Goal: Task Accomplishment & Management: Manage account settings

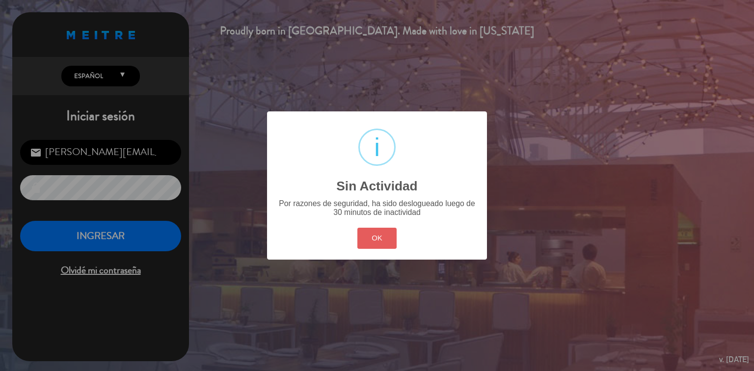
click at [366, 234] on button "OK" at bounding box center [377, 238] width 40 height 21
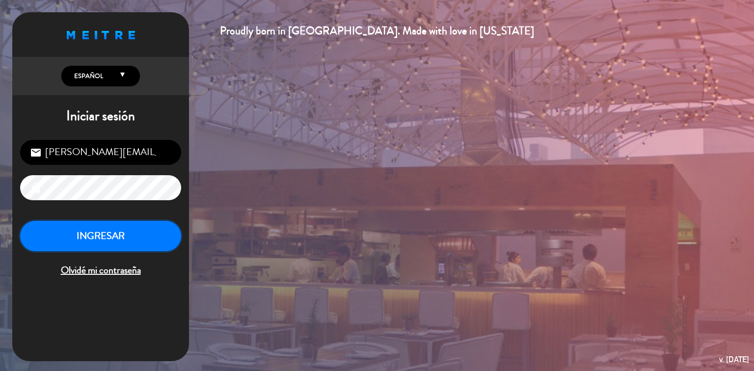
click at [102, 243] on button "INGRESAR" at bounding box center [100, 236] width 161 height 31
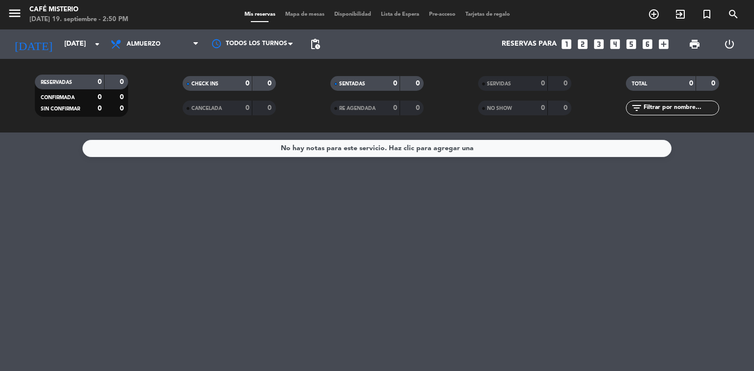
click at [151, 51] on span "Almuerzo" at bounding box center [155, 44] width 98 height 22
click at [157, 110] on div "menu Café Misterio [DATE] 19. septiembre - 2:50 PM Mis reservas Mapa de mesas D…" at bounding box center [377, 66] width 754 height 133
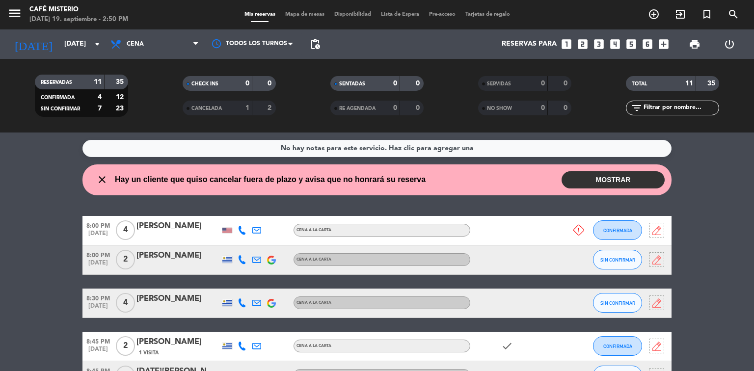
click at [601, 184] on button "MOSTRAR" at bounding box center [613, 179] width 103 height 17
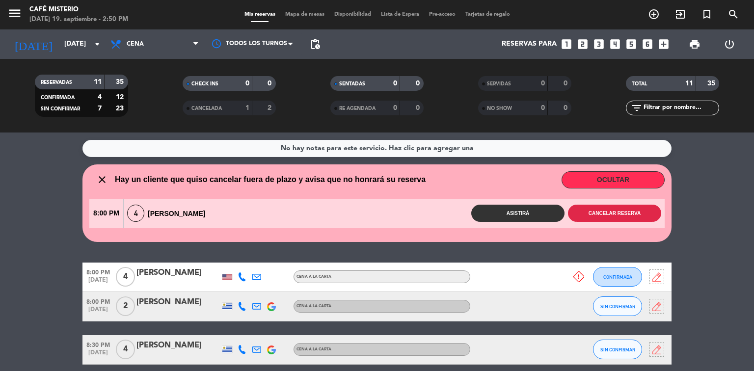
click at [611, 211] on button "Cancelar reserva" at bounding box center [614, 213] width 93 height 17
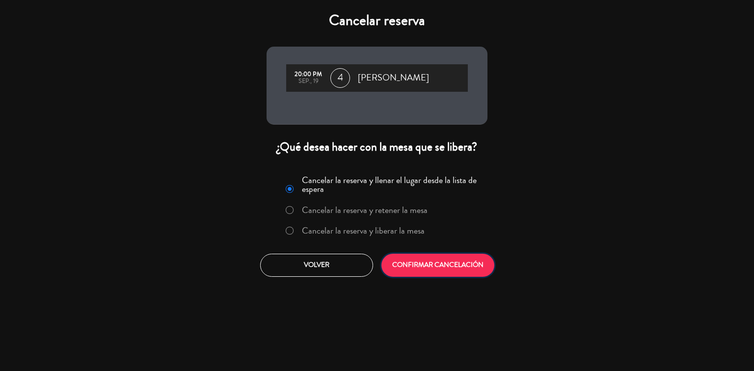
click at [456, 268] on button "CONFIRMAR CANCELACIÓN" at bounding box center [438, 265] width 113 height 23
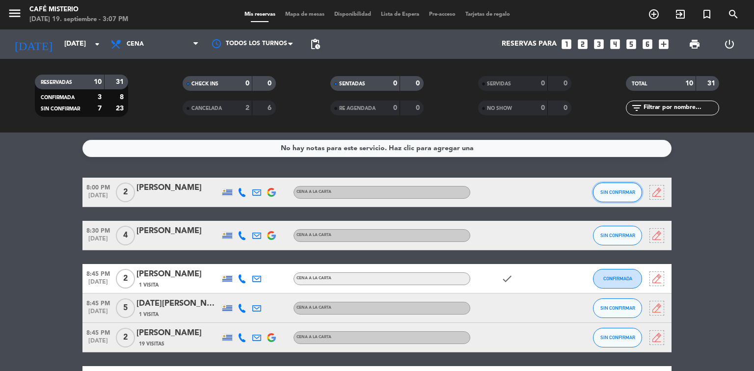
click at [625, 197] on button "SIN CONFIRMAR" at bounding box center [617, 193] width 49 height 20
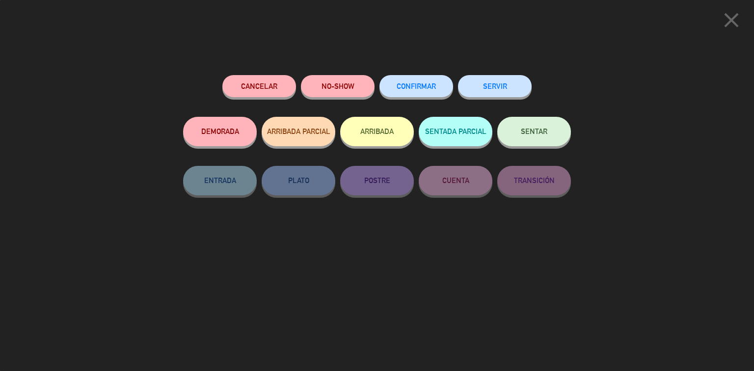
drag, startPoint x: 397, startPoint y: 76, endPoint x: 401, endPoint y: 90, distance: 14.9
click at [397, 76] on div "CONFIRMAR" at bounding box center [417, 96] width 74 height 42
click at [426, 82] on button "CONFIRMAR" at bounding box center [417, 86] width 74 height 22
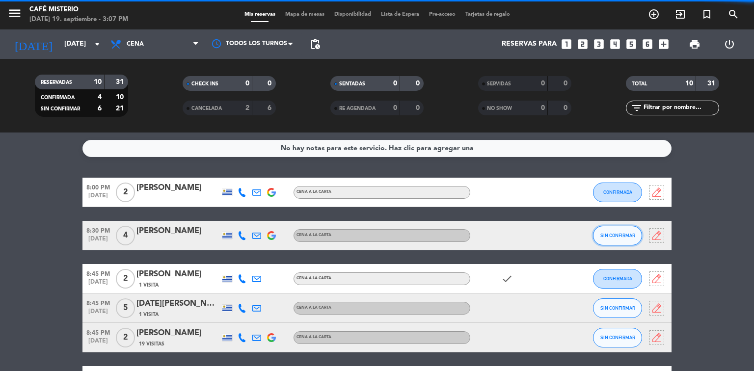
click at [613, 237] on span "SIN CONFIRMAR" at bounding box center [618, 235] width 35 height 5
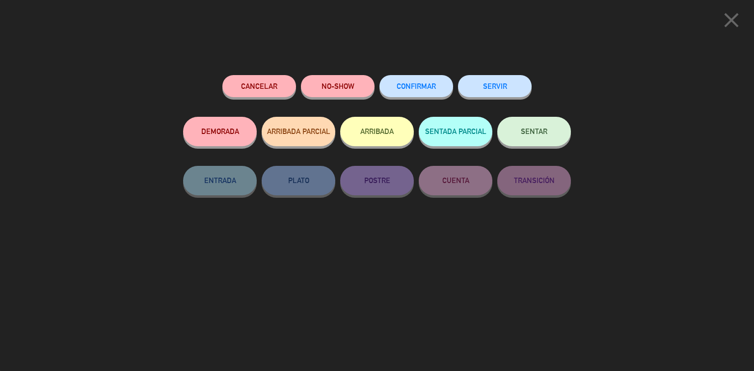
click at [413, 94] on button "CONFIRMAR" at bounding box center [417, 86] width 74 height 22
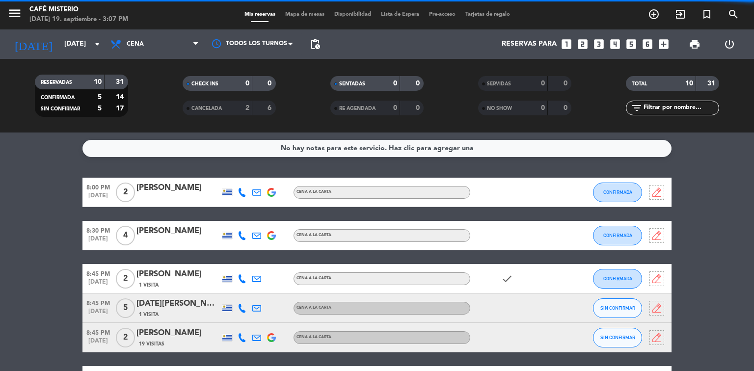
click at [624, 307] on span "SIN CONFIRMAR" at bounding box center [618, 307] width 35 height 5
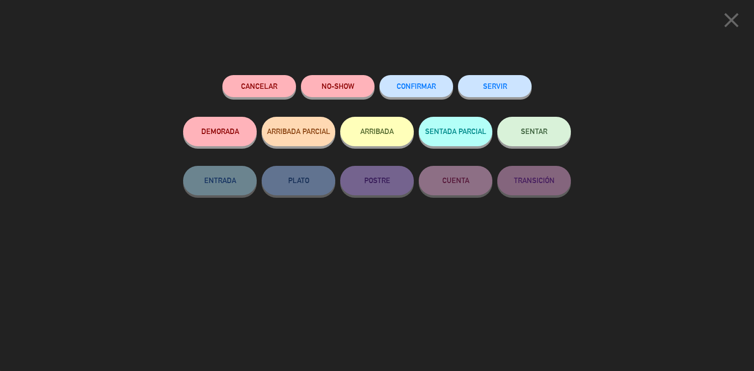
click at [411, 79] on button "CONFIRMAR" at bounding box center [417, 86] width 74 height 22
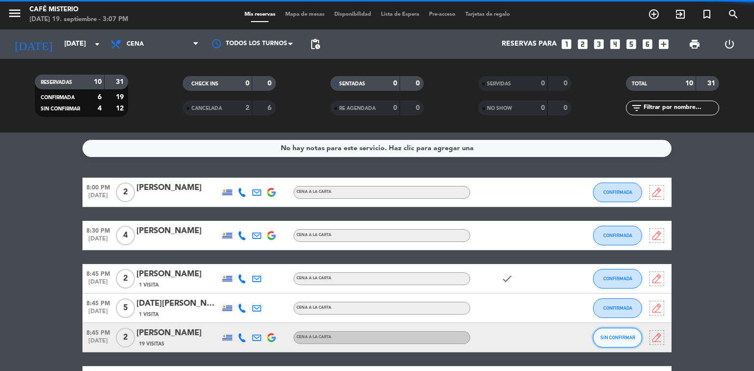
click at [619, 337] on span "SIN CONFIRMAR" at bounding box center [618, 337] width 35 height 5
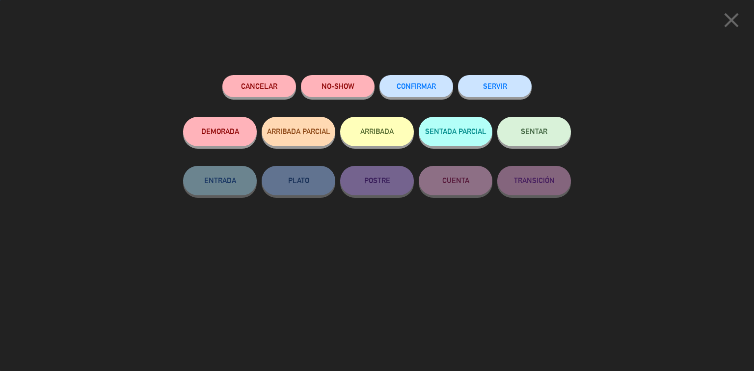
click at [418, 81] on button "CONFIRMAR" at bounding box center [417, 86] width 74 height 22
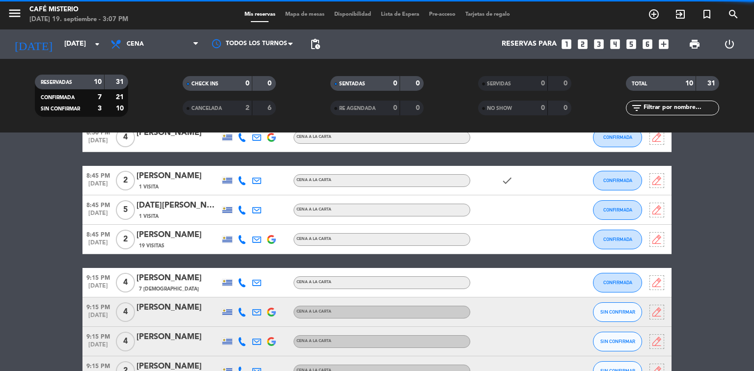
scroll to position [196, 0]
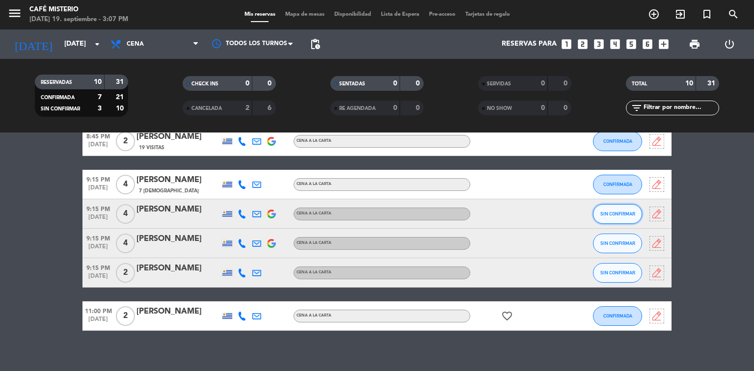
click at [616, 216] on span "SIN CONFIRMAR" at bounding box center [618, 213] width 35 height 5
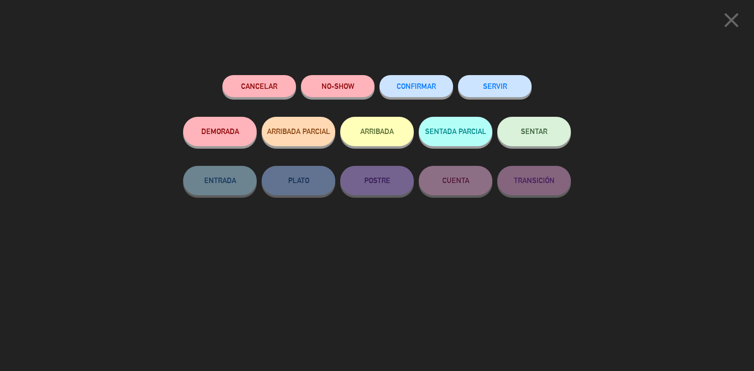
click at [425, 83] on span "CONFIRMAR" at bounding box center [416, 86] width 39 height 8
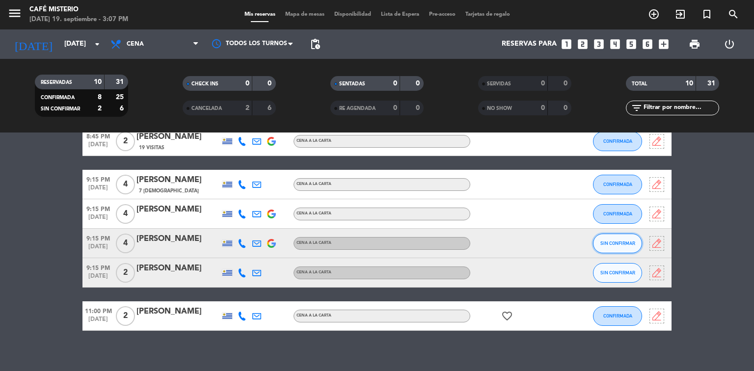
click at [617, 241] on span "SIN CONFIRMAR" at bounding box center [618, 243] width 35 height 5
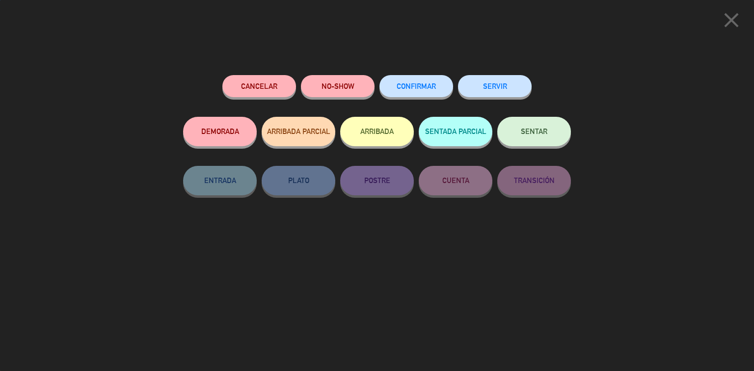
click at [429, 87] on span "CONFIRMAR" at bounding box center [416, 86] width 39 height 8
click at [414, 85] on span "CONFIRMAR" at bounding box center [416, 86] width 39 height 8
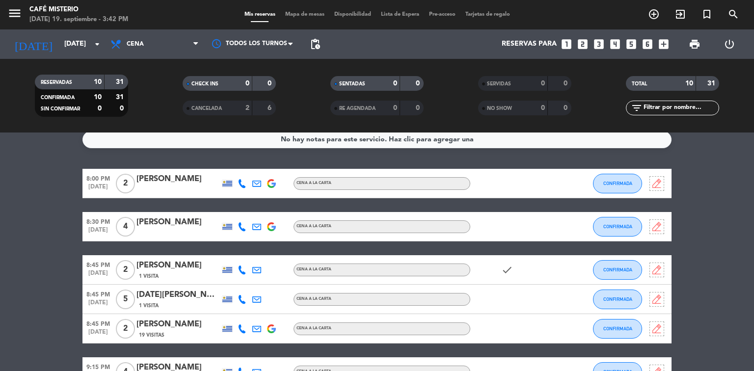
scroll to position [0, 0]
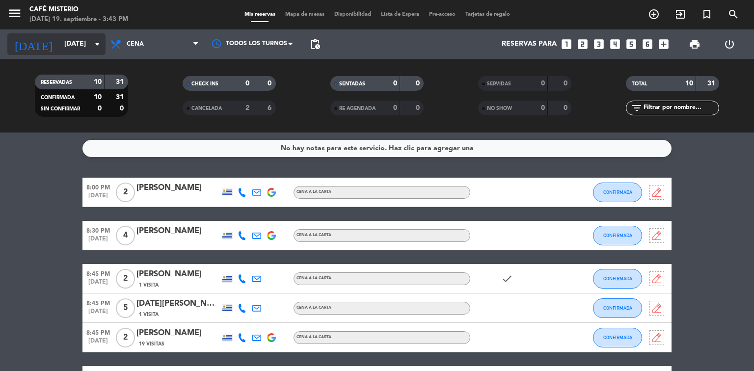
click at [96, 41] on icon "arrow_drop_down" at bounding box center [97, 44] width 12 height 12
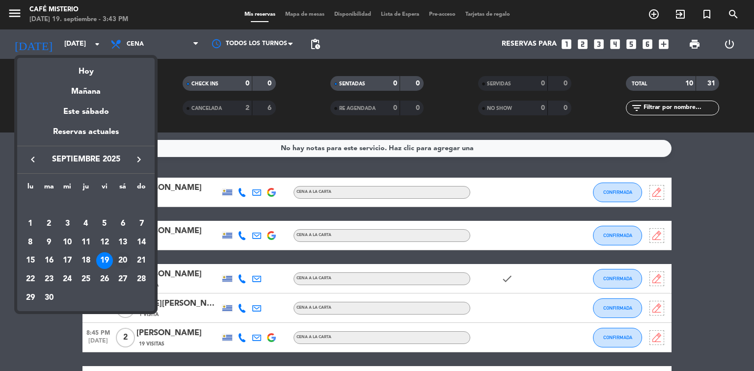
click at [124, 263] on div "20" at bounding box center [122, 260] width 17 height 17
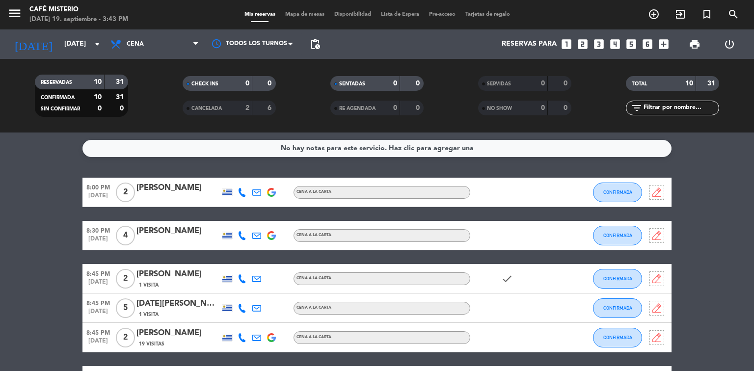
type input "[DATE]"
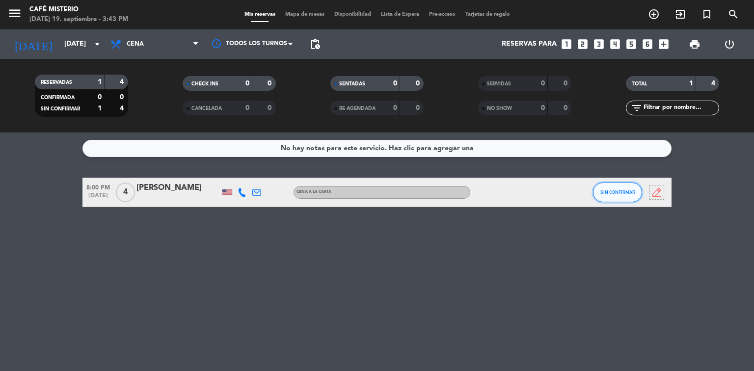
click at [621, 194] on span "SIN CONFIRMAR" at bounding box center [618, 192] width 35 height 5
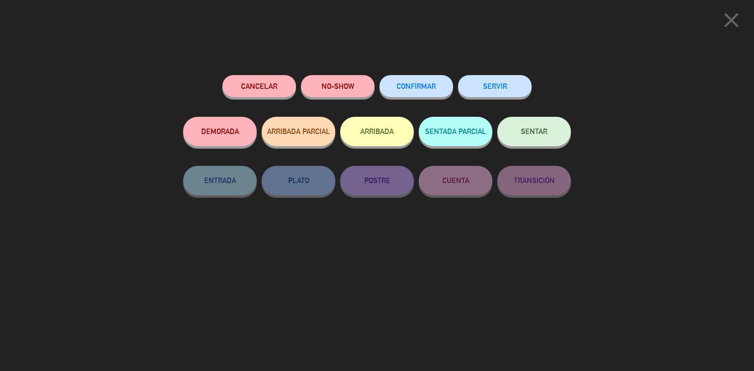
click at [413, 85] on span "CONFIRMAR" at bounding box center [416, 86] width 39 height 8
